Goal: Information Seeking & Learning: Learn about a topic

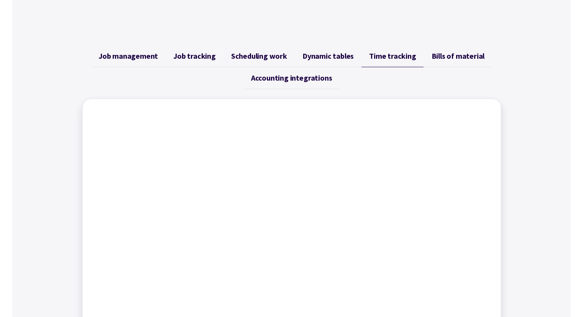
scroll to position [230, 0]
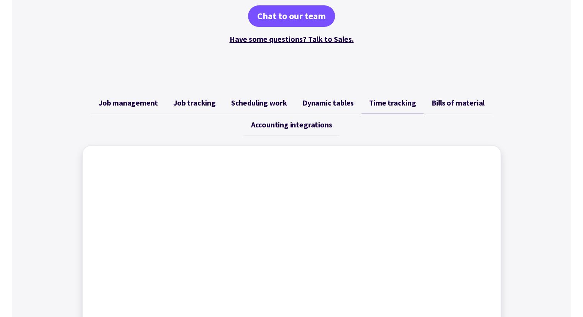
click at [451, 100] on span "Bills of material" at bounding box center [458, 102] width 53 height 9
click at [292, 127] on span "Accounting integrations" at bounding box center [291, 124] width 81 height 9
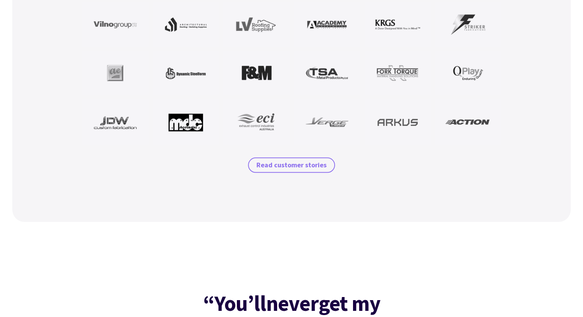
scroll to position [767, 0]
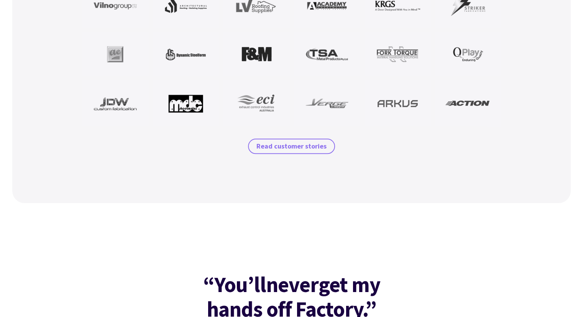
click at [300, 149] on span "Read customer stories" at bounding box center [292, 146] width 70 height 9
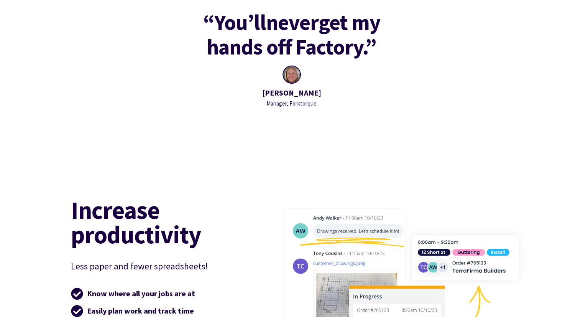
scroll to position [1099, 0]
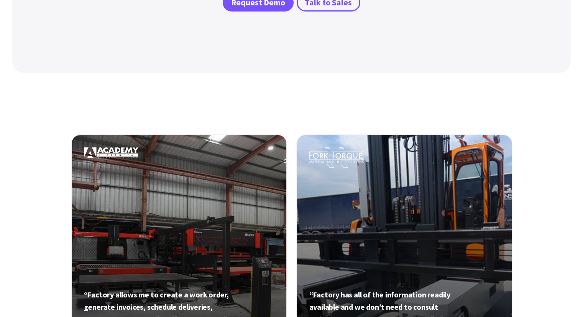
scroll to position [296, 0]
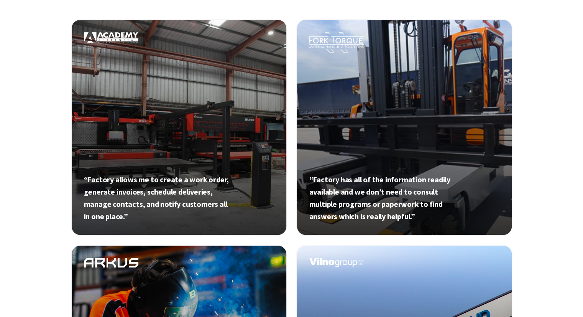
click at [209, 116] on link at bounding box center [179, 127] width 216 height 216
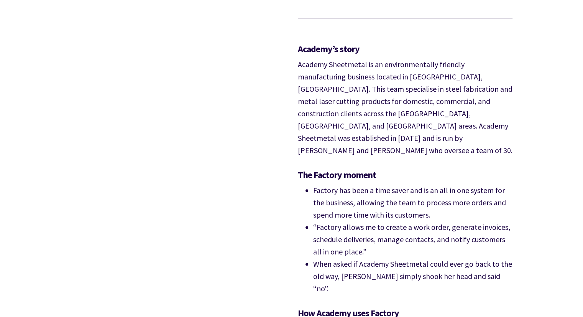
scroll to position [683, 0]
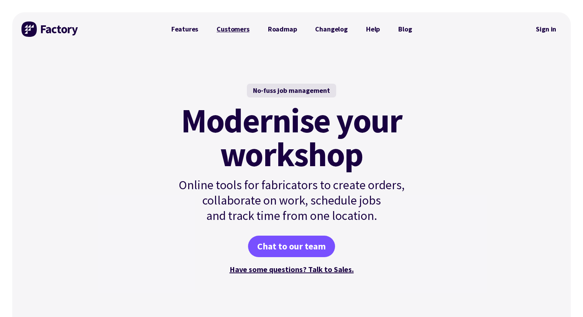
click at [237, 30] on link "Customers" at bounding box center [233, 28] width 51 height 15
